Goal: Task Accomplishment & Management: Complete application form

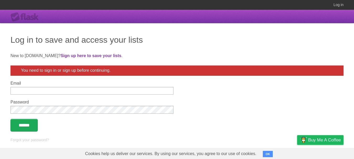
type input "**********"
click at [37, 127] on input "******" at bounding box center [23, 125] width 27 height 13
type input "**********"
click at [31, 128] on input "******" at bounding box center [23, 125] width 27 height 13
